Goal: Find contact information: Find contact information

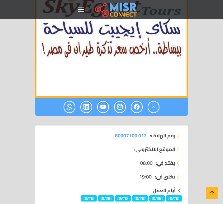
scroll to position [202, 0]
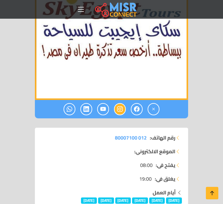
click at [117, 108] on icon at bounding box center [120, 109] width 6 height 10
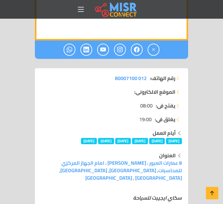
scroll to position [264, 0]
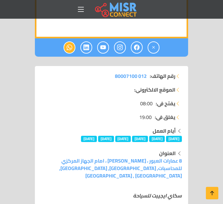
click at [73, 48] on link at bounding box center [69, 47] width 12 height 12
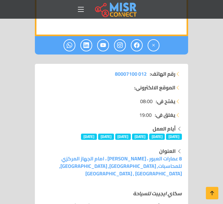
scroll to position [238, 0]
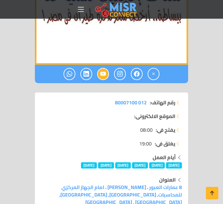
click at [106, 72] on link at bounding box center [103, 74] width 12 height 12
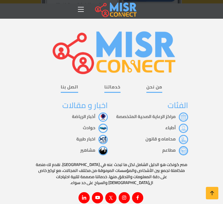
scroll to position [1158, 0]
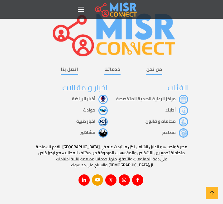
click at [98, 177] on icon at bounding box center [98, 180] width 6 height 6
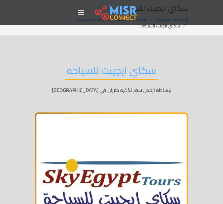
scroll to position [0, 0]
